Goal: Understand process/instructions: Learn how to perform a task or action

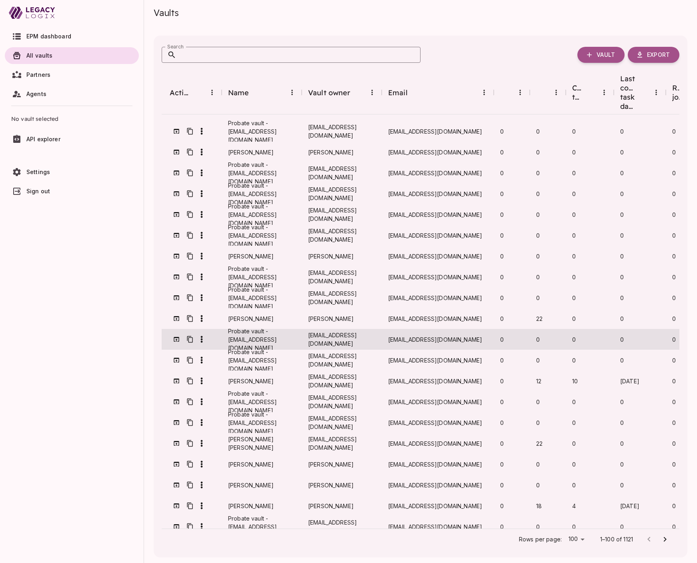
scroll to position [1659, 0]
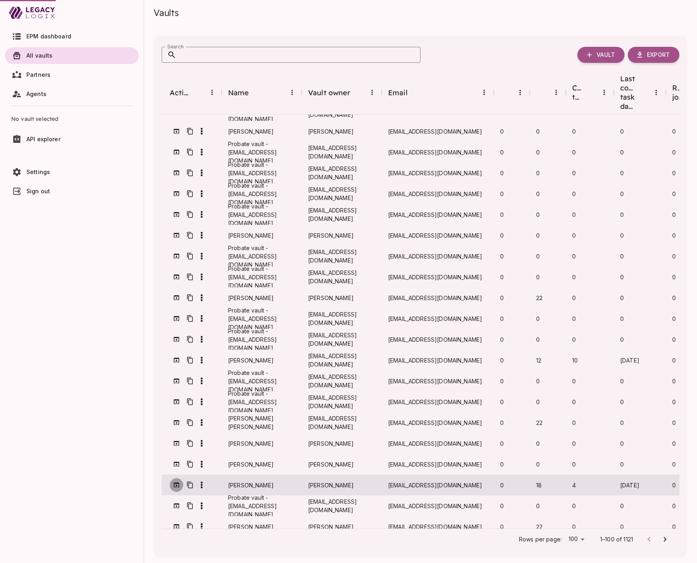
click at [177, 482] on icon "button" at bounding box center [176, 485] width 7 height 7
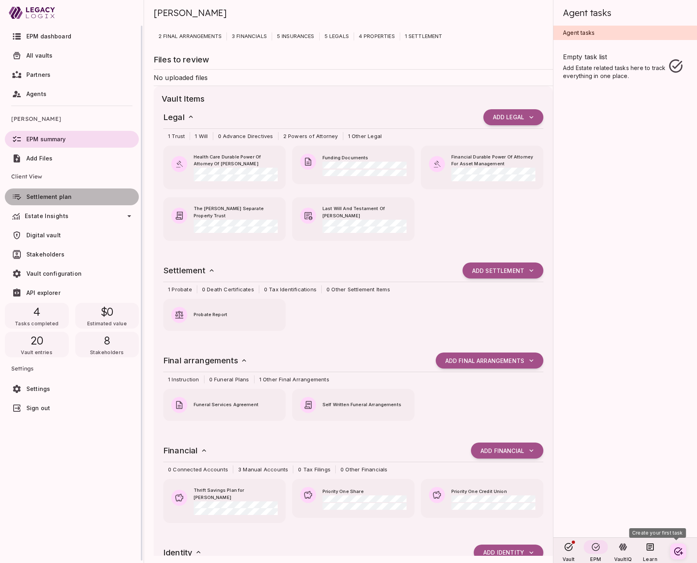
click at [60, 197] on span "Settlement plan" at bounding box center [48, 196] width 45 height 7
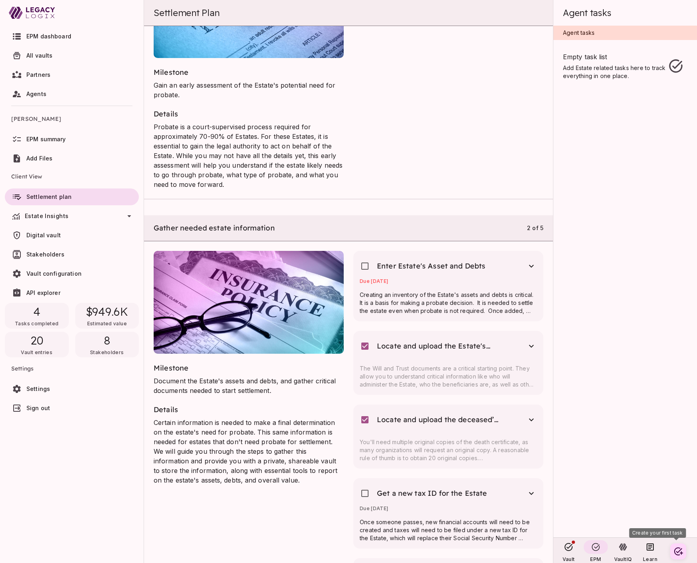
scroll to position [0, 0]
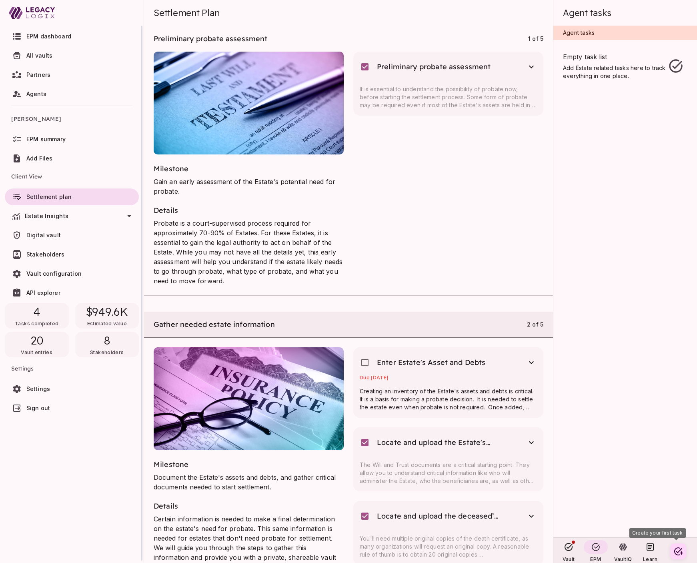
click at [48, 56] on span "All vaults" at bounding box center [39, 55] width 26 height 7
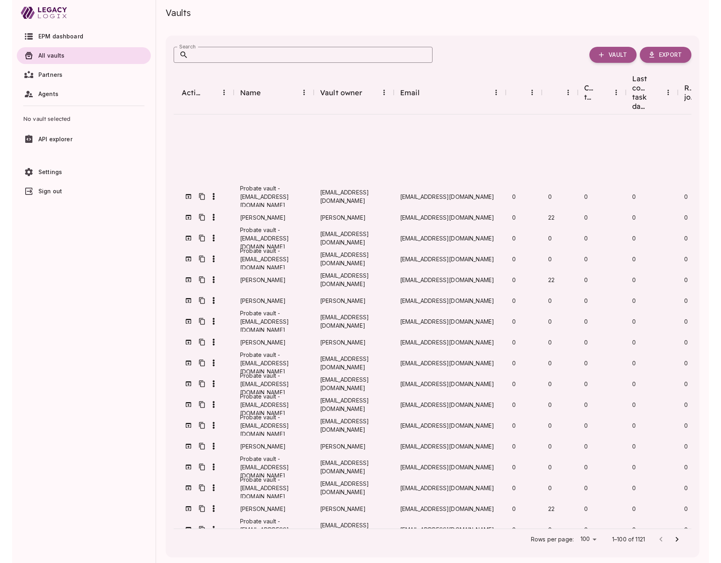
scroll to position [1659, 0]
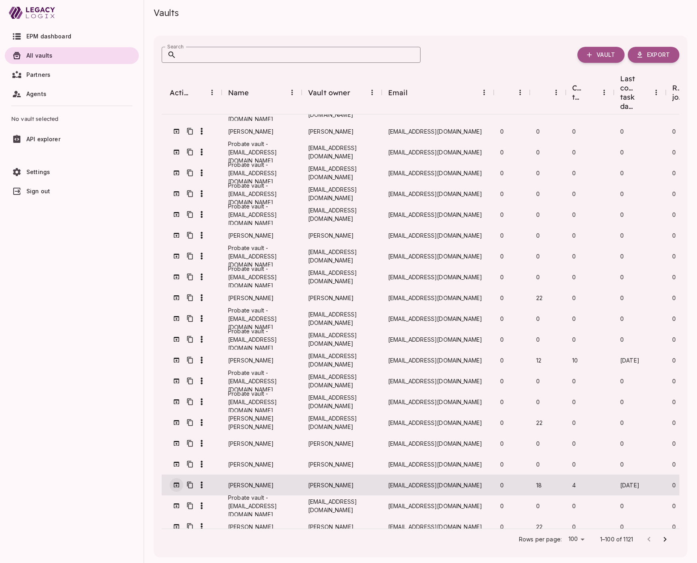
click at [175, 482] on icon "button" at bounding box center [176, 485] width 7 height 7
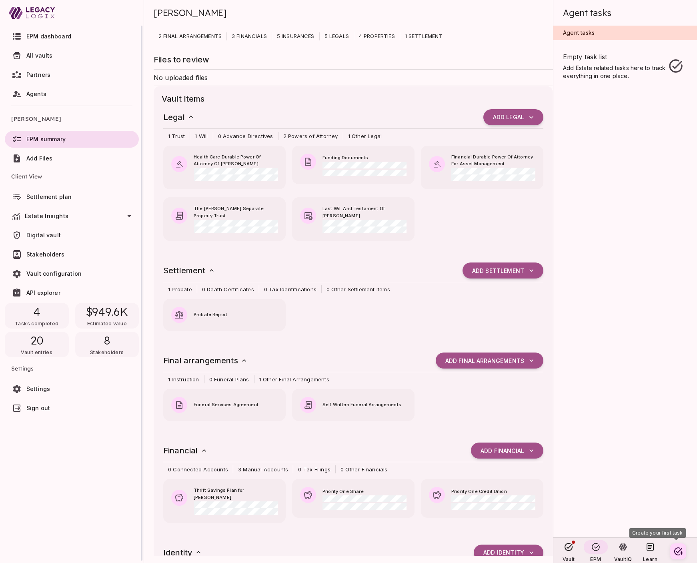
click at [128, 215] on icon at bounding box center [130, 216] width 4 height 2
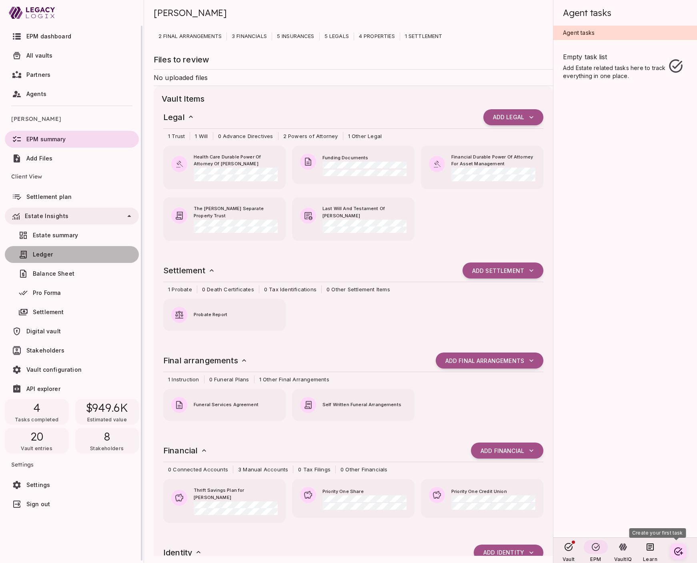
click at [76, 252] on span "Ledger" at bounding box center [82, 255] width 98 height 8
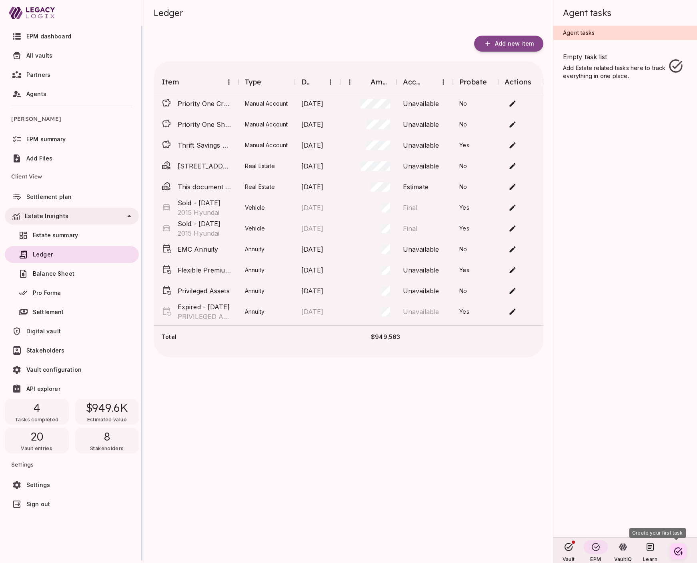
click at [69, 275] on span "Balance Sheet" at bounding box center [54, 273] width 42 height 7
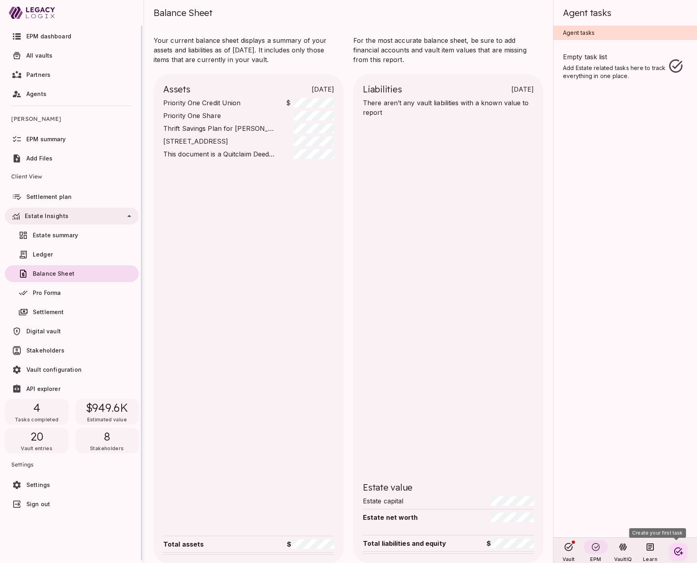
click at [63, 256] on span "Ledger" at bounding box center [82, 255] width 98 height 8
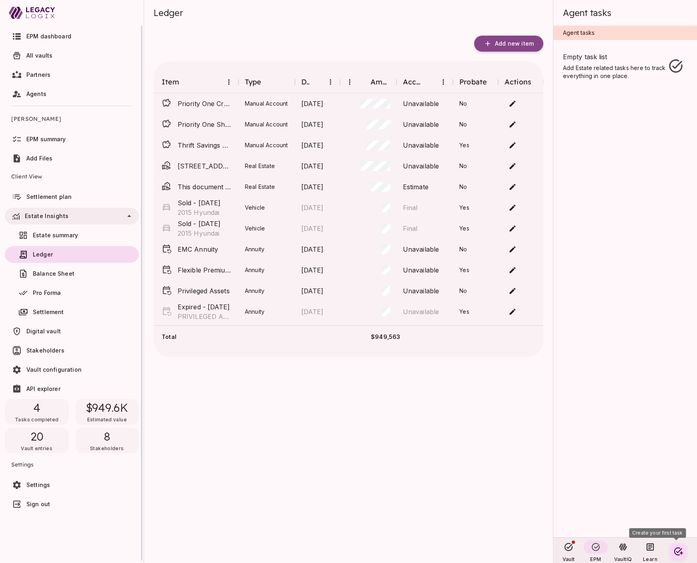
click at [70, 273] on span "Balance Sheet" at bounding box center [54, 273] width 42 height 7
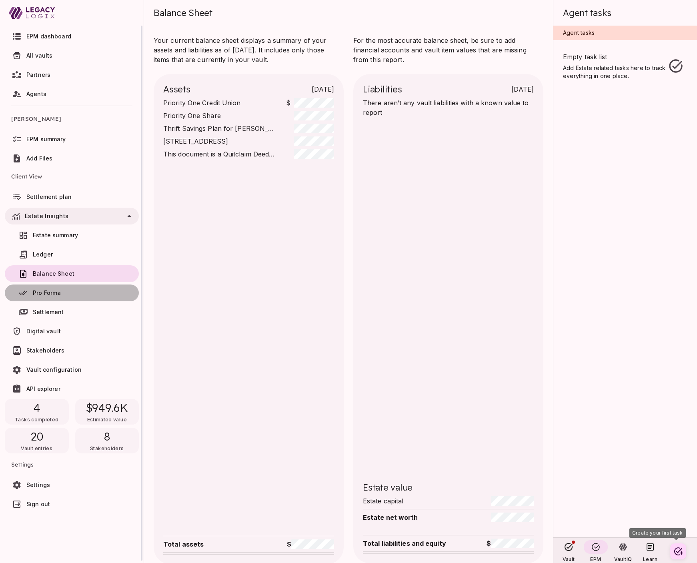
click at [69, 291] on span "Pro Forma" at bounding box center [82, 293] width 98 height 8
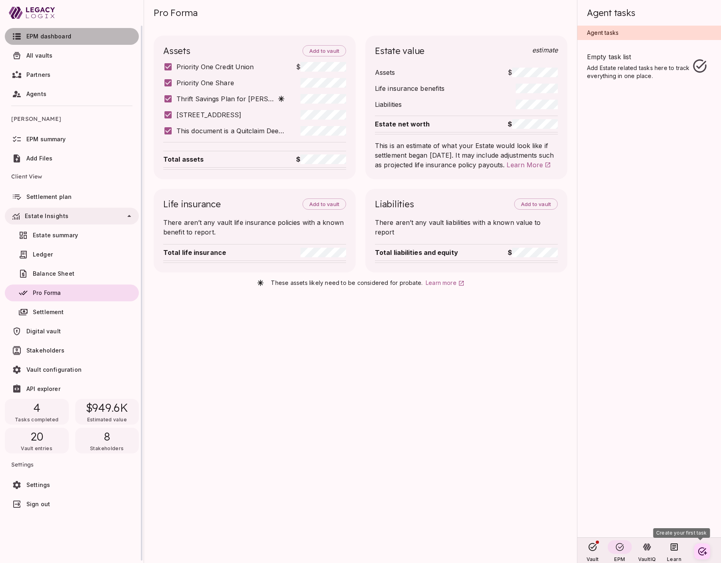
click at [50, 36] on span "EPM dashboard" at bounding box center [48, 36] width 45 height 7
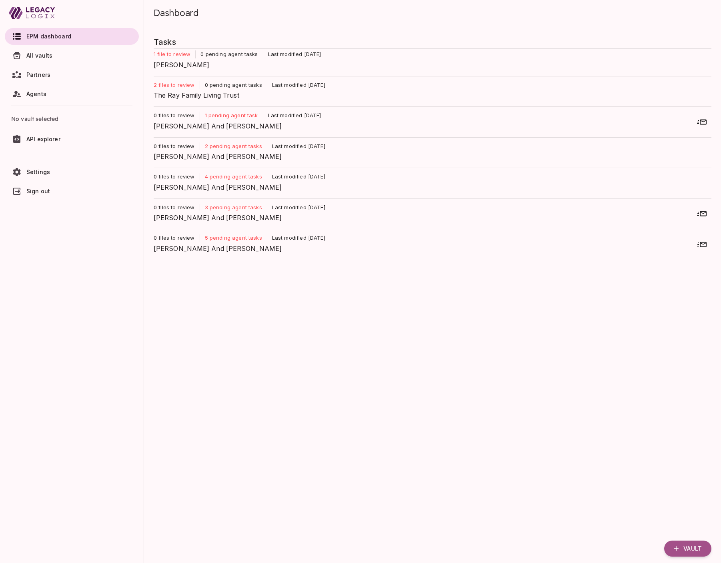
click at [43, 56] on span "All vaults" at bounding box center [39, 55] width 26 height 7
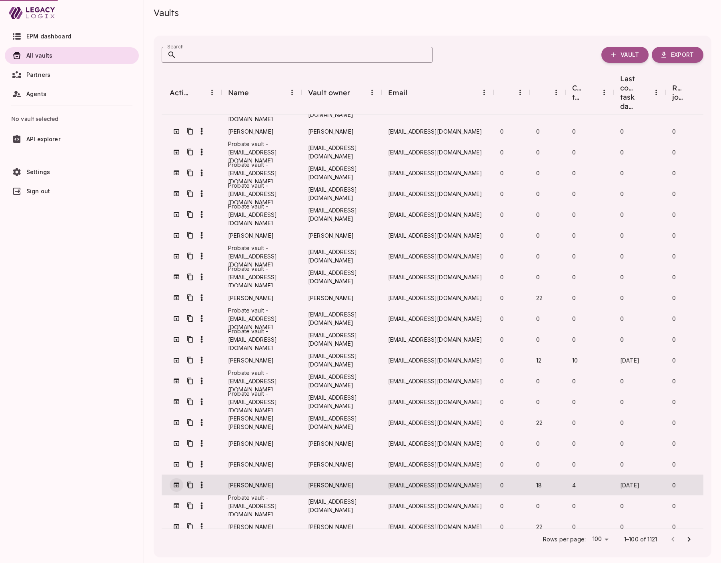
scroll to position [1638, 0]
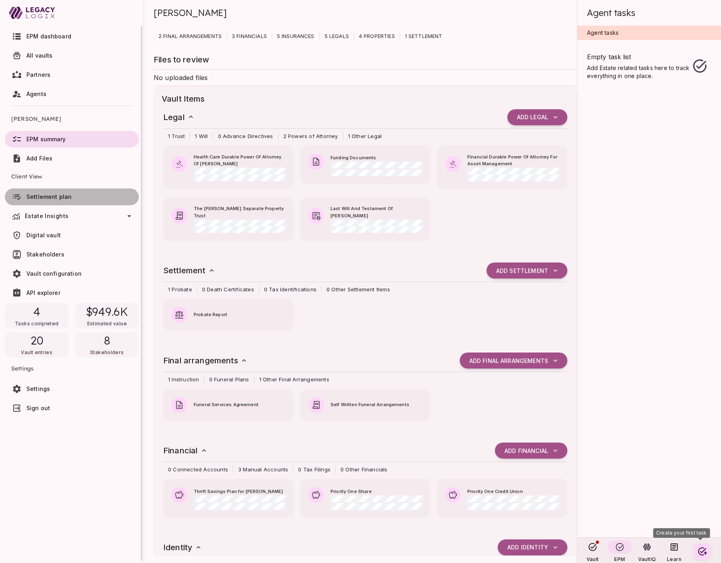
click at [66, 203] on link "Settlement plan" at bounding box center [72, 197] width 134 height 17
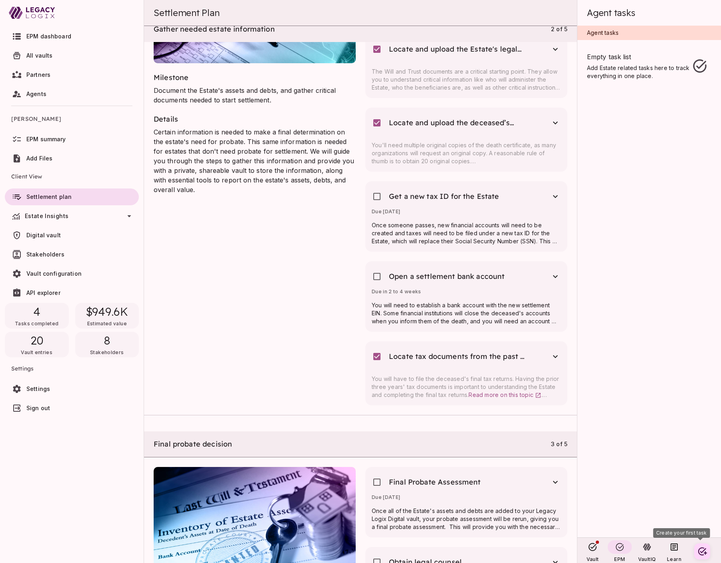
scroll to position [0, 0]
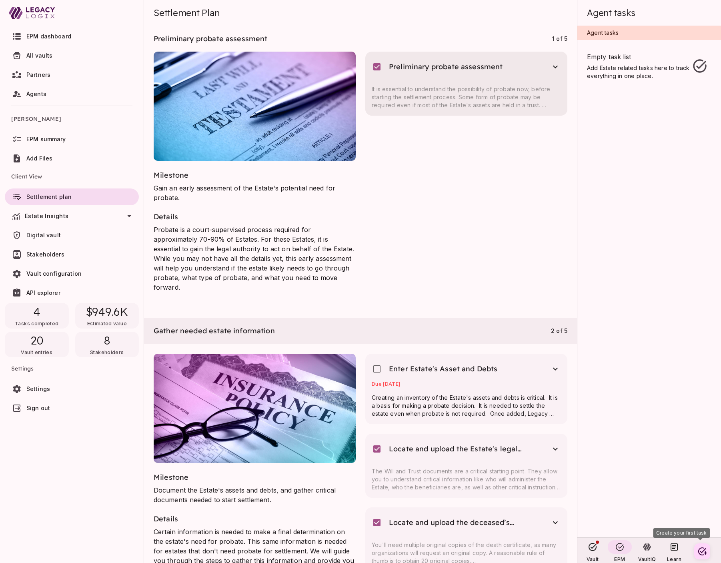
click at [418, 94] on p "It is essential to understand the possibility of probate now, before starting t…" at bounding box center [466, 97] width 189 height 24
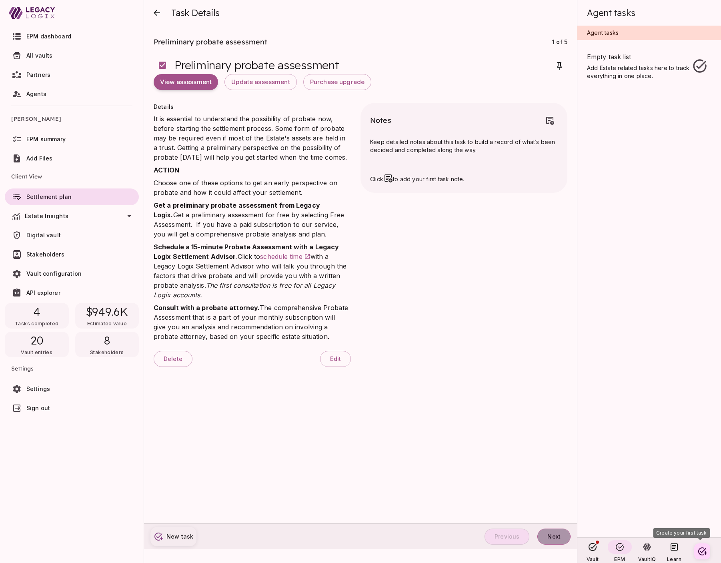
click at [556, 534] on span "Next" at bounding box center [554, 536] width 13 height 7
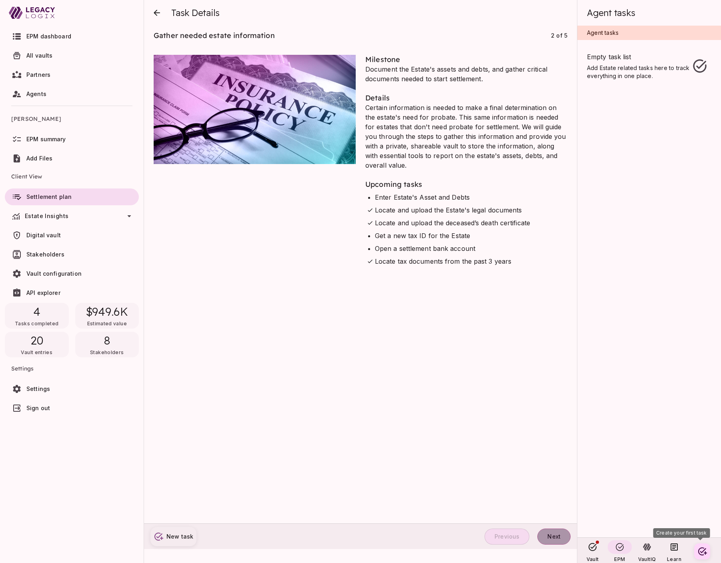
click at [556, 534] on span "Next" at bounding box center [554, 536] width 13 height 7
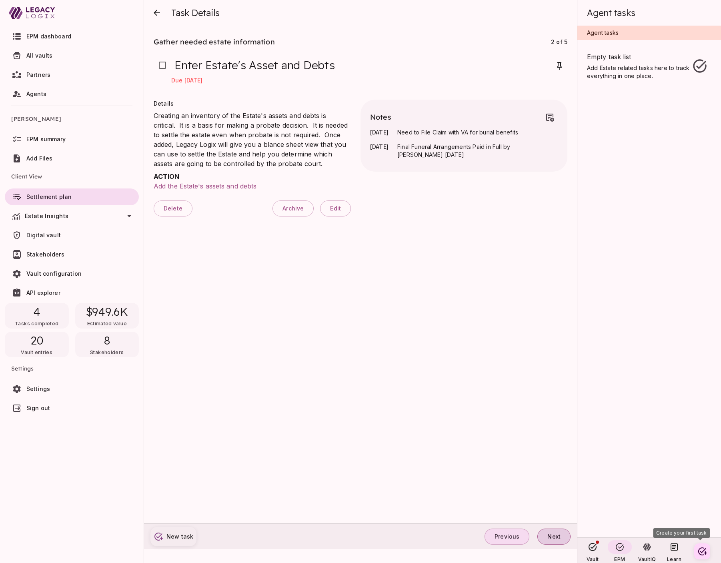
click at [556, 534] on span "Next" at bounding box center [554, 536] width 13 height 7
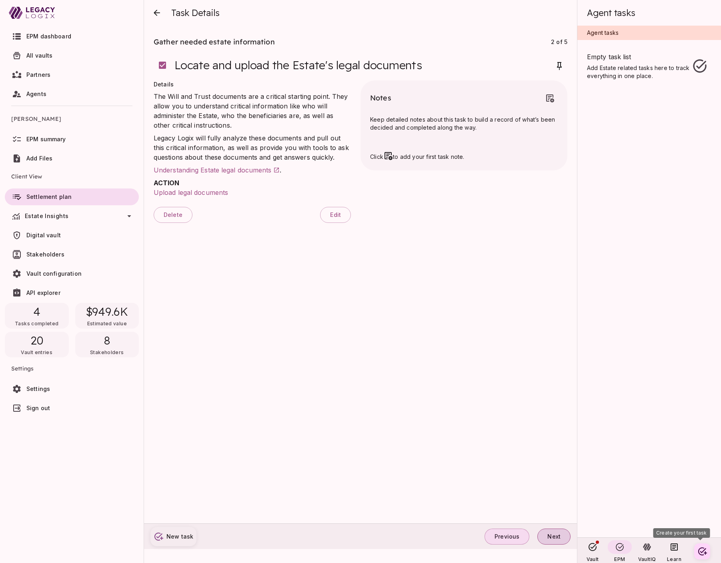
click at [556, 534] on span "Next" at bounding box center [554, 536] width 13 height 7
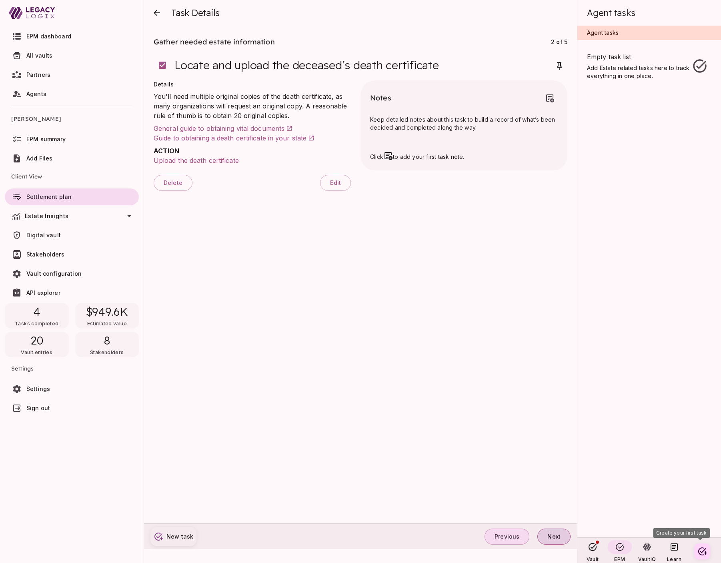
click at [556, 534] on span "Next" at bounding box center [554, 536] width 13 height 7
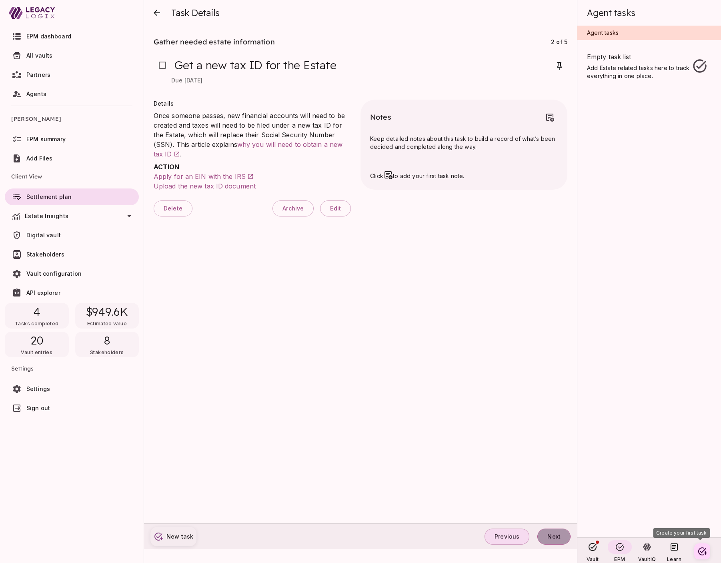
click at [556, 534] on span "Next" at bounding box center [554, 536] width 13 height 7
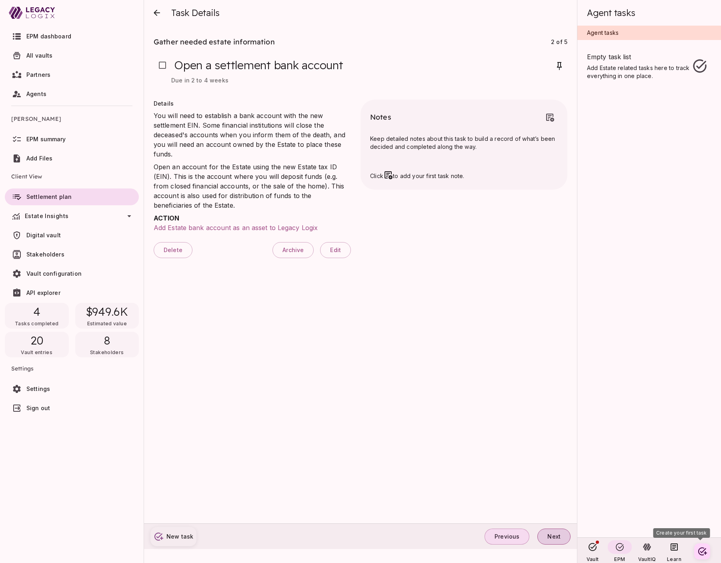
click at [556, 534] on span "Next" at bounding box center [554, 536] width 13 height 7
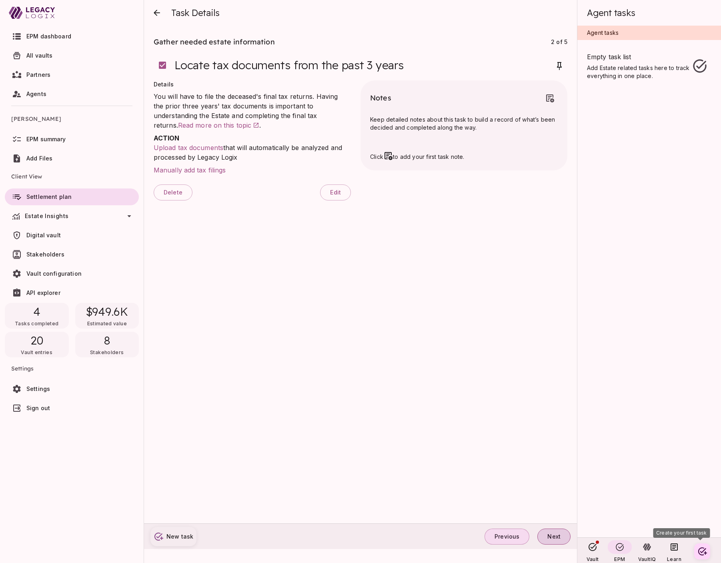
click at [556, 534] on span "Next" at bounding box center [554, 536] width 13 height 7
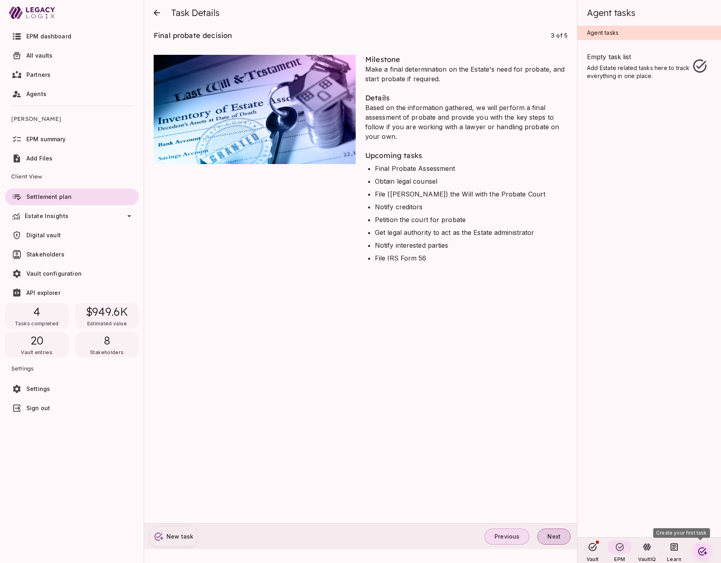
click at [556, 534] on span "Next" at bounding box center [554, 536] width 13 height 7
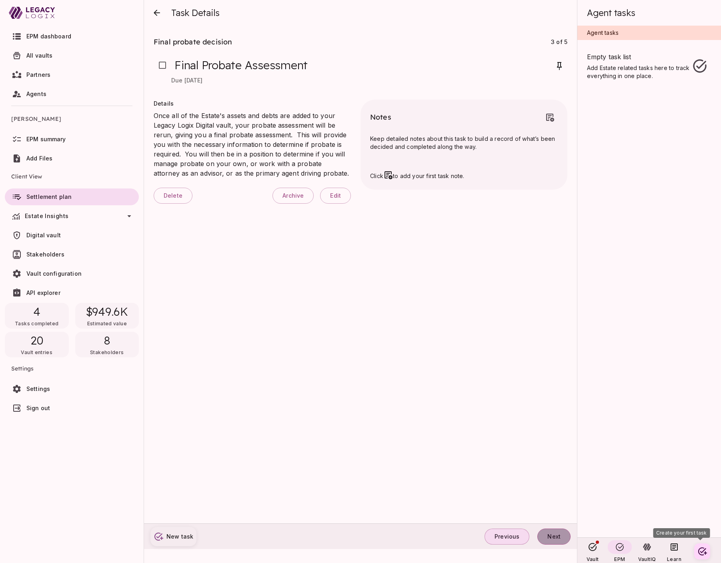
click at [556, 534] on span "Next" at bounding box center [554, 536] width 13 height 7
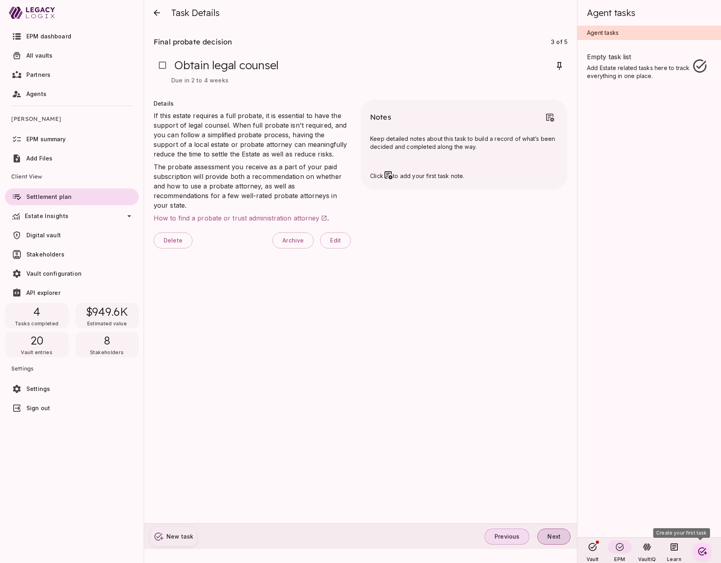
click at [556, 534] on span "Next" at bounding box center [554, 536] width 13 height 7
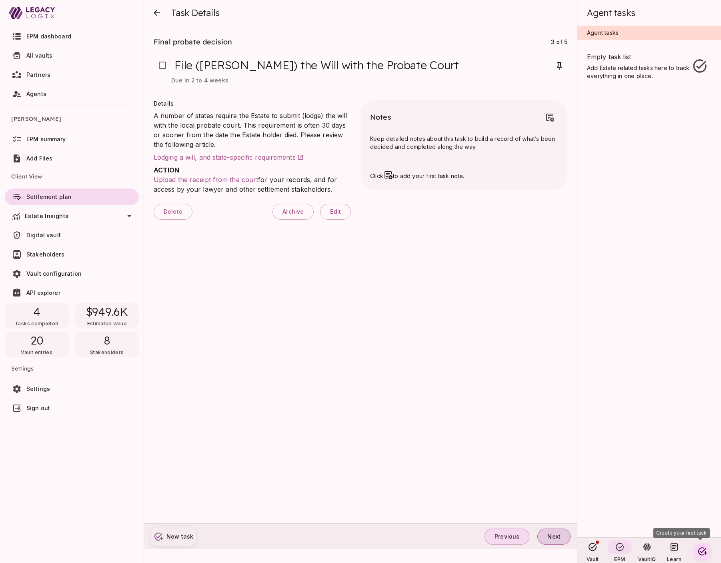
click at [556, 534] on span "Next" at bounding box center [554, 536] width 13 height 7
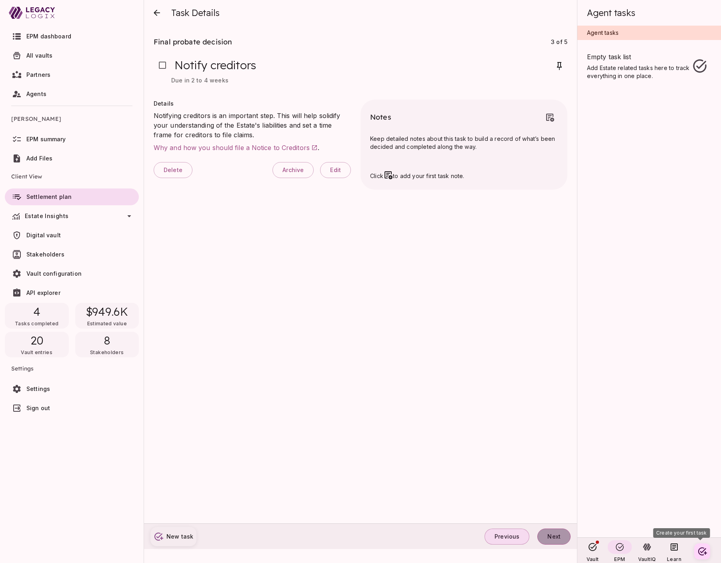
click at [556, 534] on span "Next" at bounding box center [554, 536] width 13 height 7
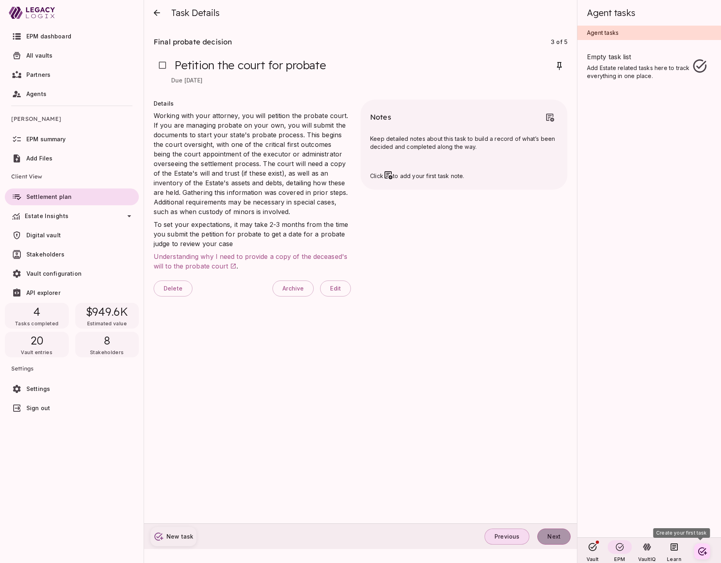
click at [556, 534] on span "Next" at bounding box center [554, 536] width 13 height 7
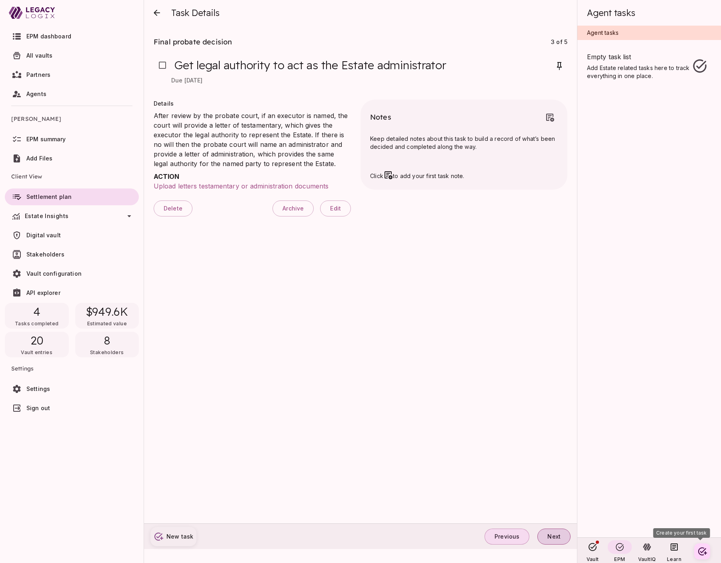
click at [556, 534] on span "Next" at bounding box center [554, 536] width 13 height 7
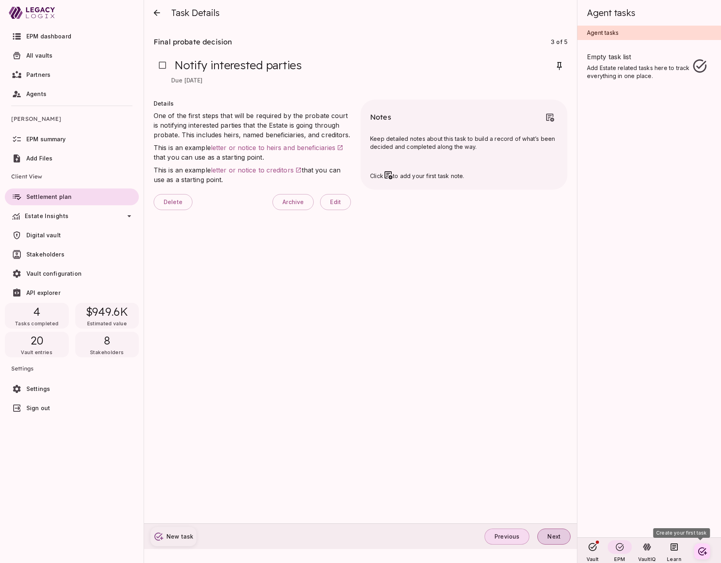
click at [556, 534] on span "Next" at bounding box center [554, 536] width 13 height 7
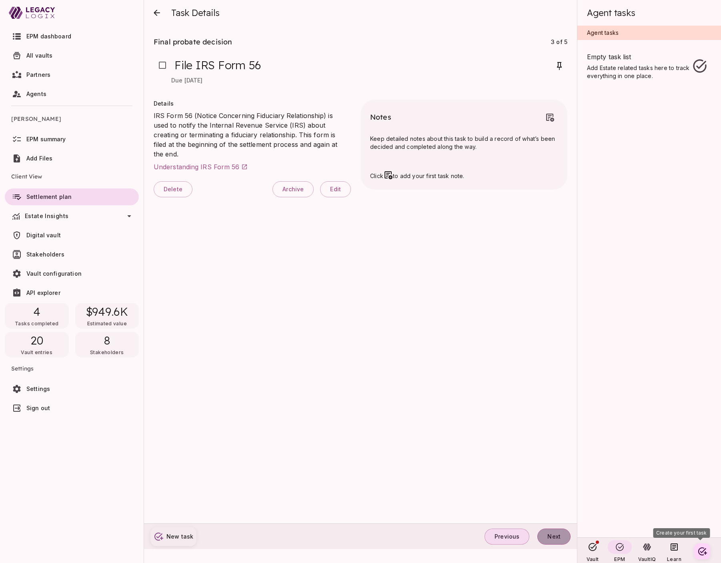
click at [556, 534] on span "Next" at bounding box center [554, 536] width 13 height 7
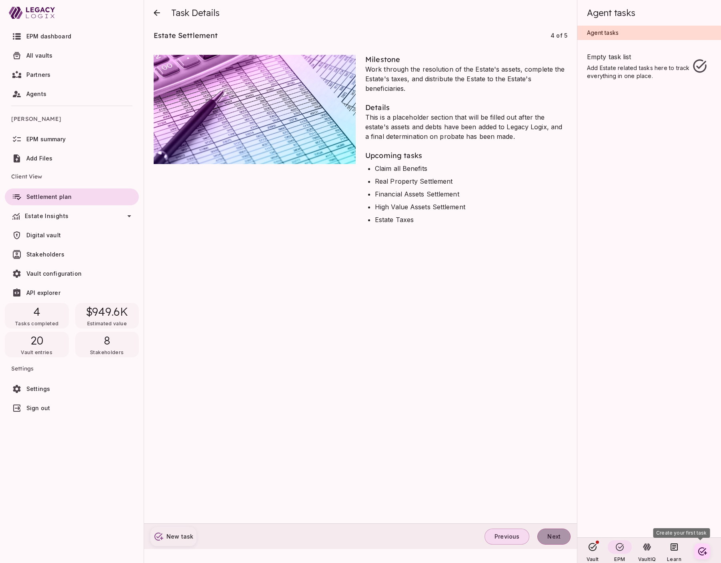
click at [556, 534] on span "Next" at bounding box center [554, 536] width 13 height 7
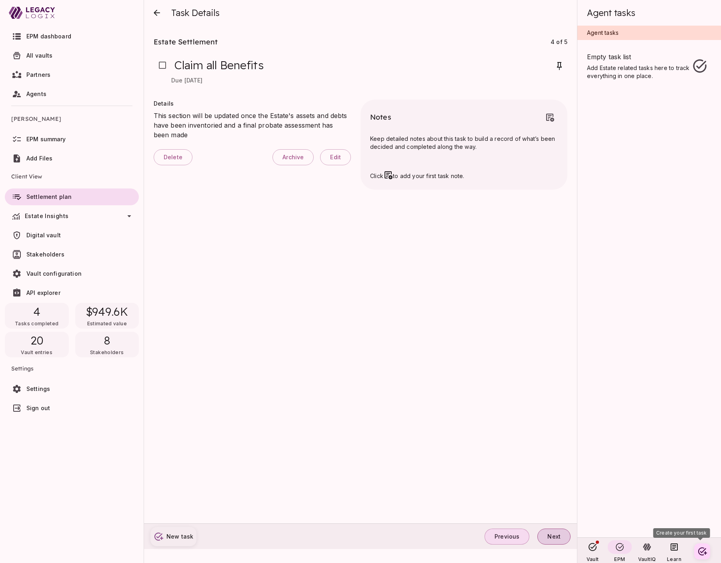
click at [556, 534] on span "Next" at bounding box center [554, 536] width 13 height 7
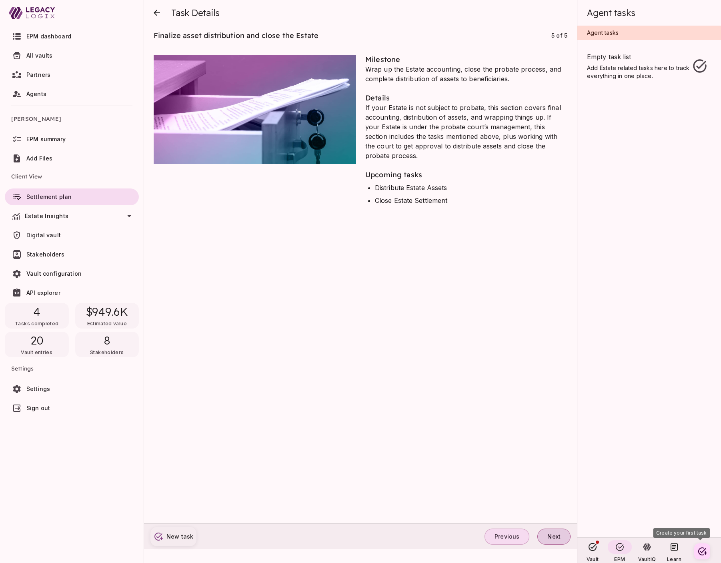
click at [556, 534] on span "Next" at bounding box center [554, 536] width 13 height 7
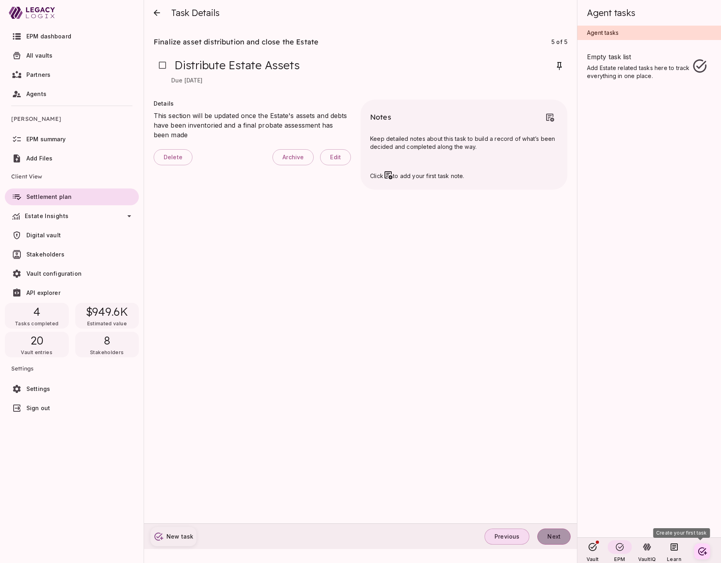
click at [556, 534] on span "Next" at bounding box center [554, 536] width 13 height 7
click at [556, 534] on div "Previous Next" at bounding box center [528, 537] width 86 height 16
click at [155, 12] on icon "close" at bounding box center [157, 13] width 6 height 6
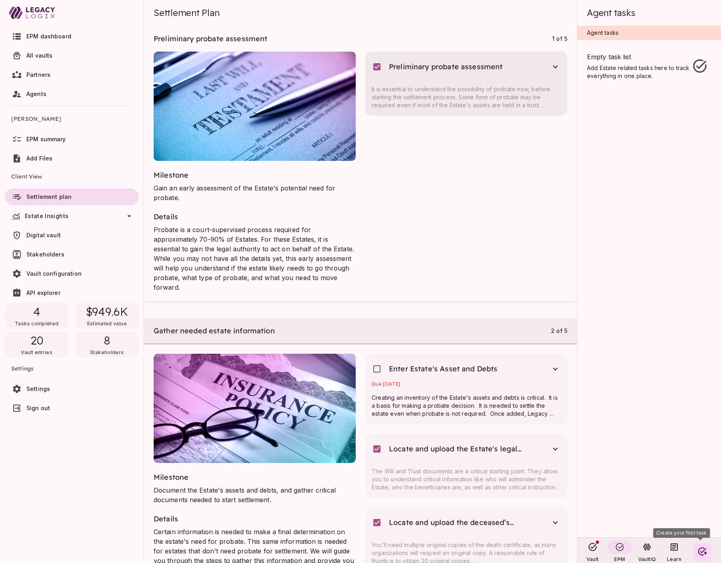
click at [420, 84] on div "It is essential to understand the possibility of probate now, before starting t…" at bounding box center [466, 94] width 189 height 30
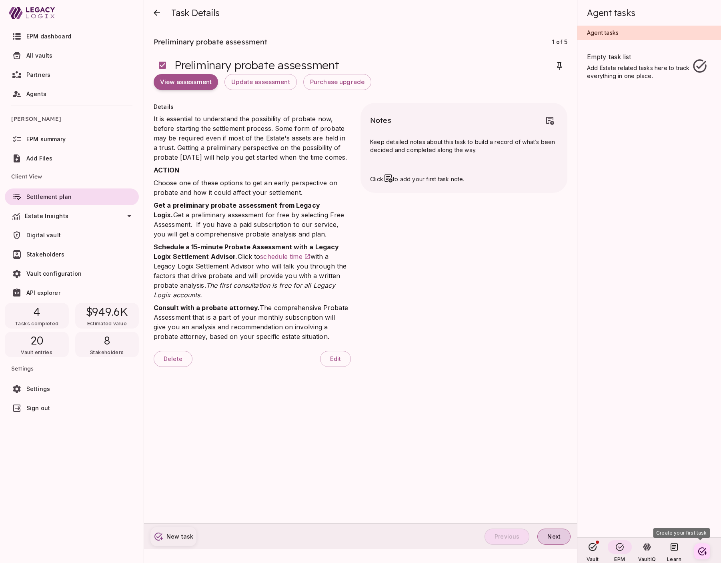
click at [552, 534] on span "Next" at bounding box center [554, 536] width 13 height 7
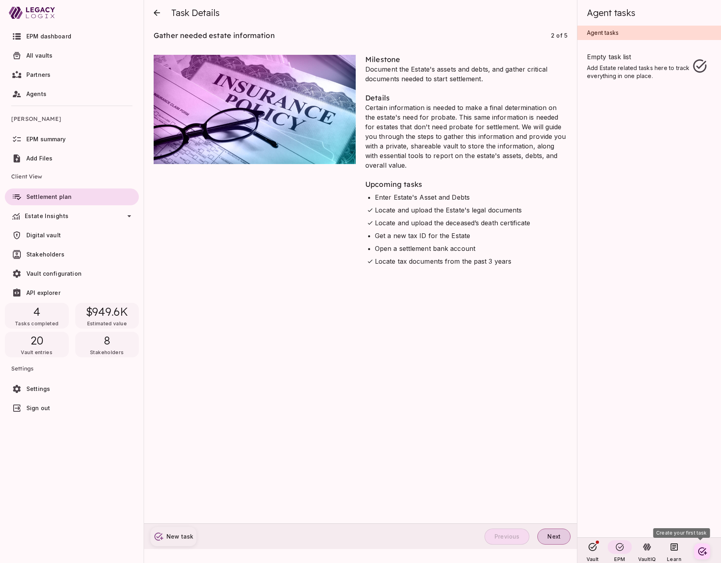
click at [552, 534] on span "Next" at bounding box center [554, 536] width 13 height 7
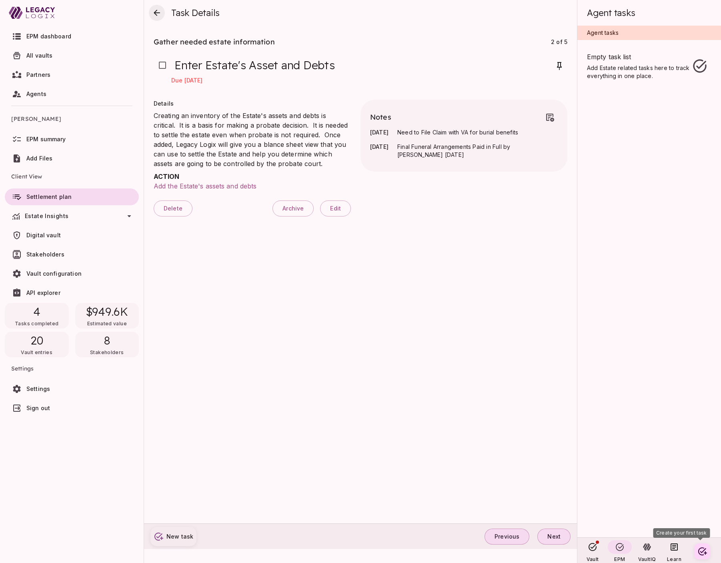
click at [158, 12] on icon "close" at bounding box center [157, 13] width 6 height 6
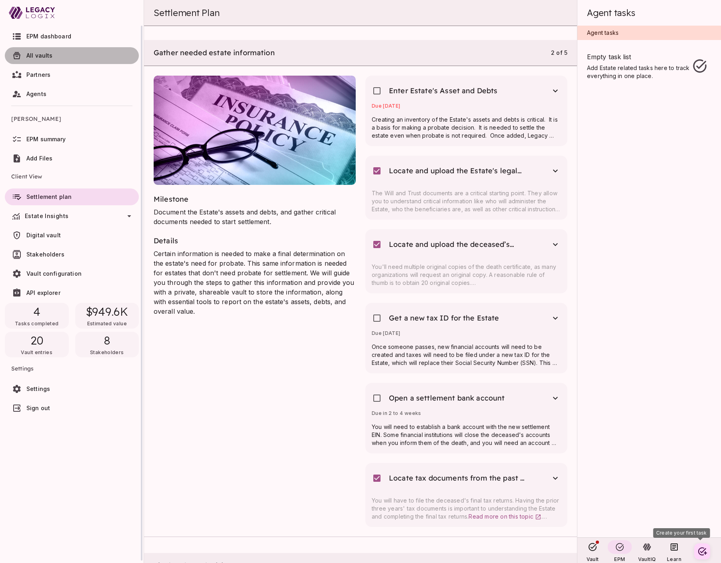
click at [62, 56] on span "All vaults" at bounding box center [80, 56] width 109 height 8
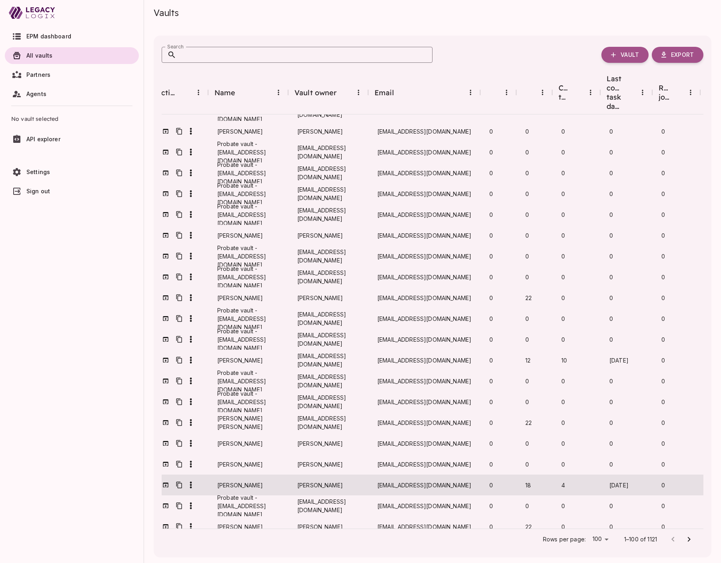
scroll to position [1659, 0]
